Goal: Task Accomplishment & Management: Manage account settings

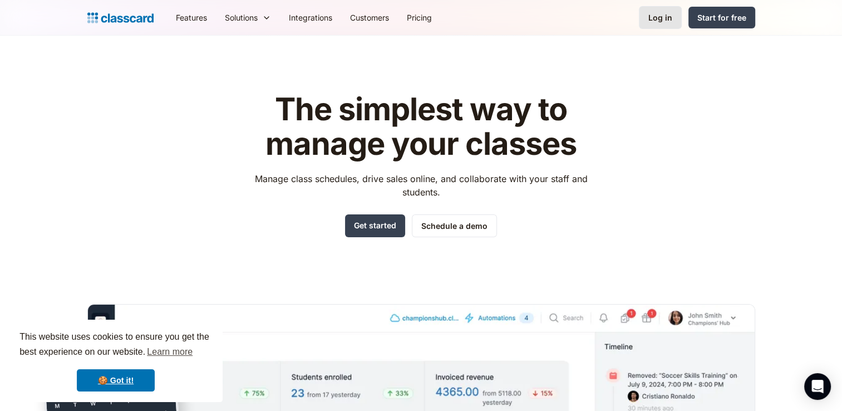
click at [642, 19] on link "Log in" at bounding box center [660, 17] width 43 height 23
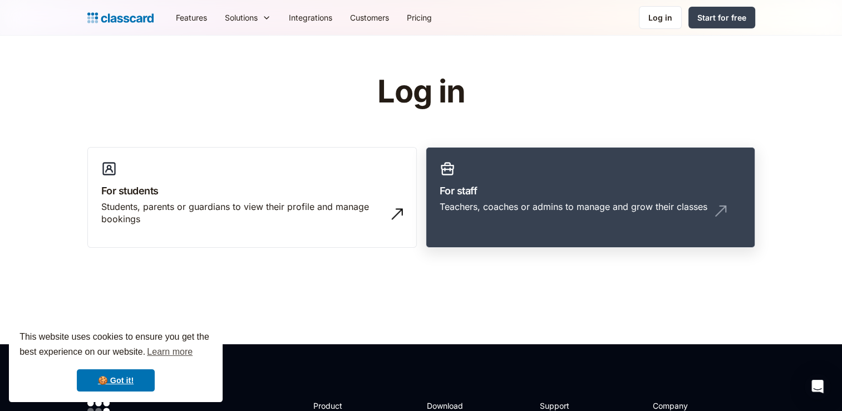
click at [458, 205] on div "Teachers, coaches or admins to manage and grow their classes" at bounding box center [574, 206] width 268 height 12
